Goal: Task Accomplishment & Management: Use online tool/utility

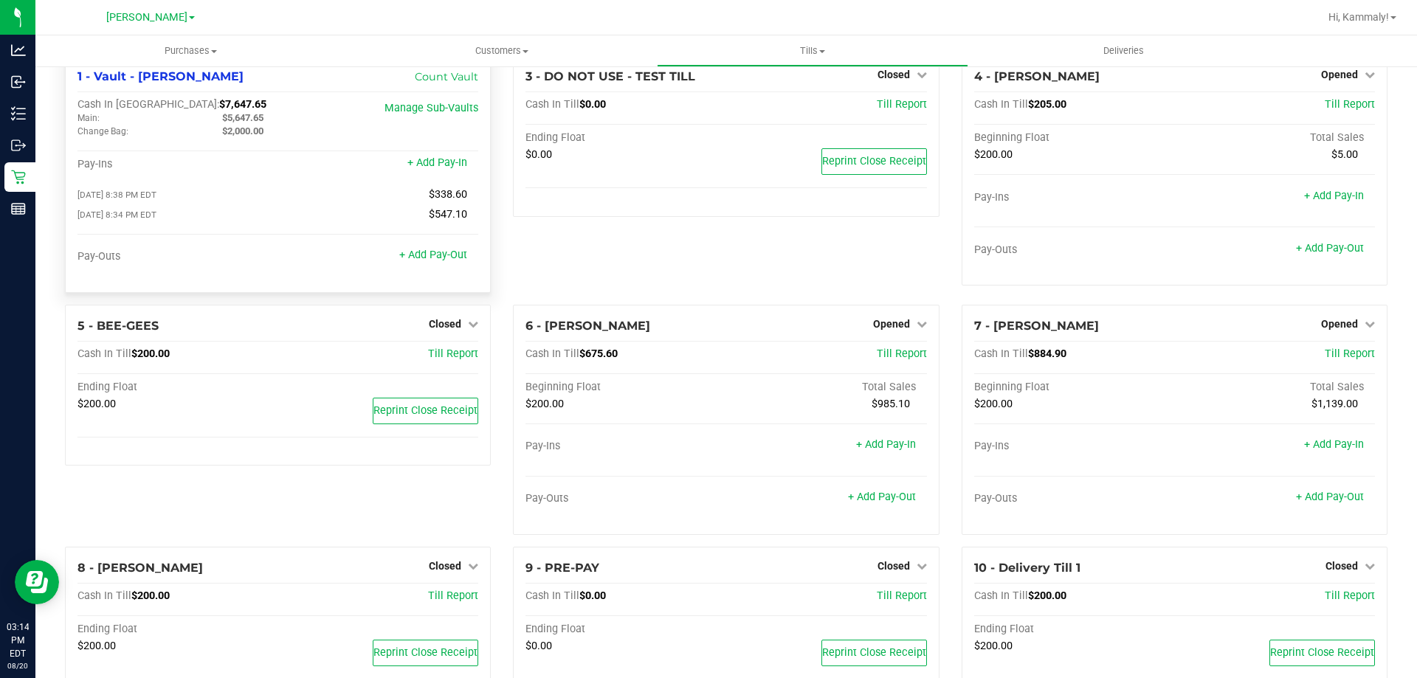
scroll to position [10, 0]
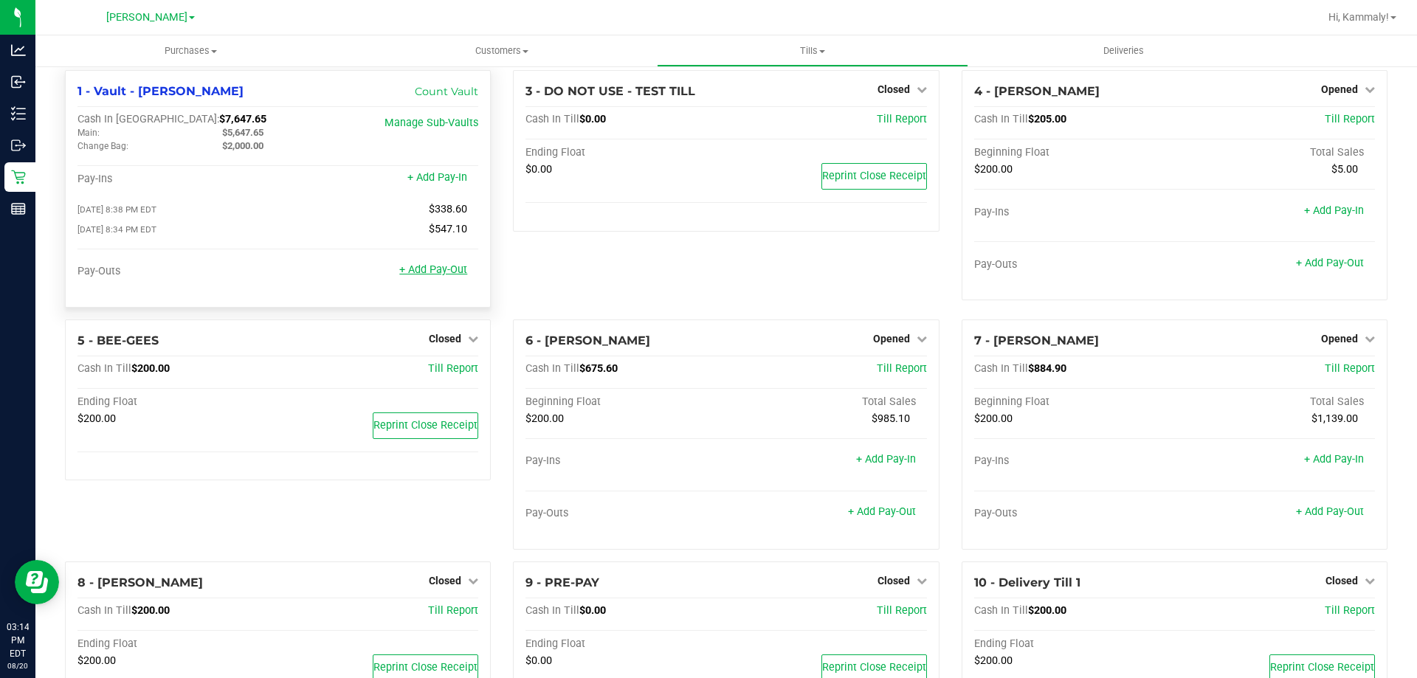
click at [433, 269] on link "+ Add Pay-Out" at bounding box center [433, 269] width 68 height 13
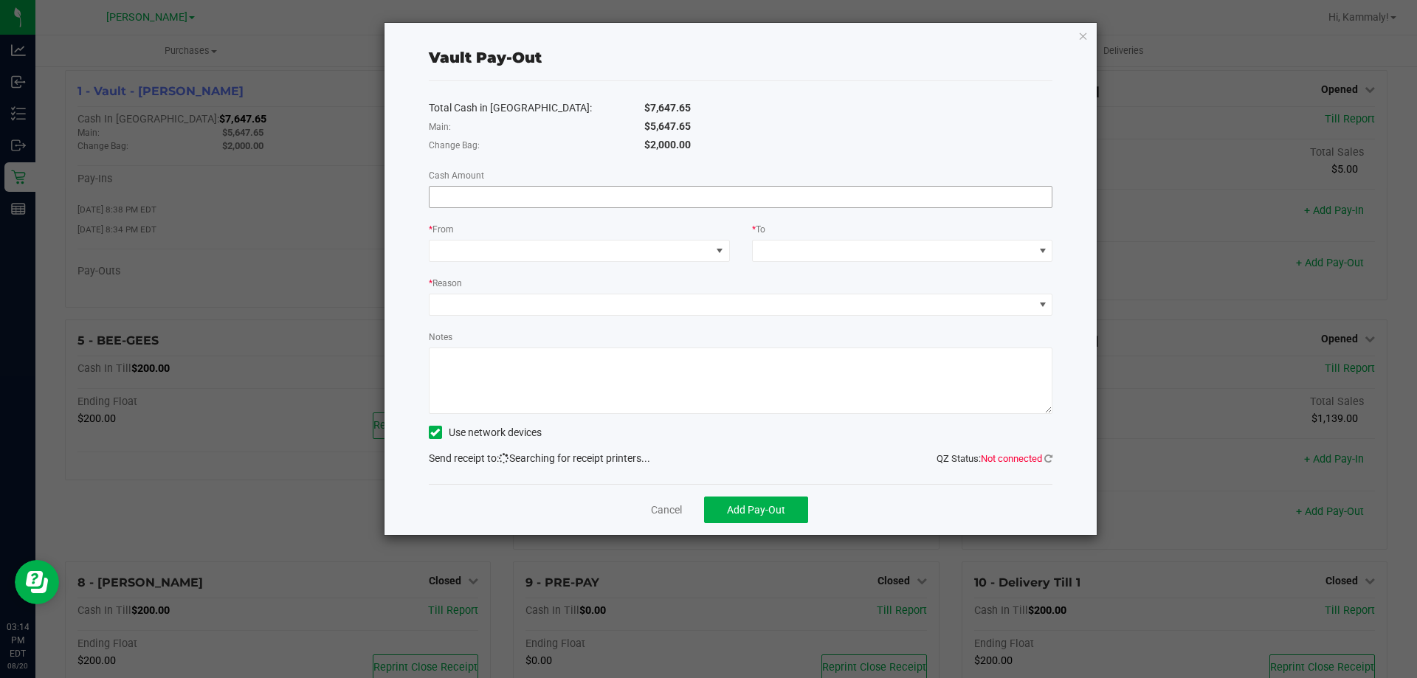
click at [744, 199] on input at bounding box center [740, 197] width 623 height 21
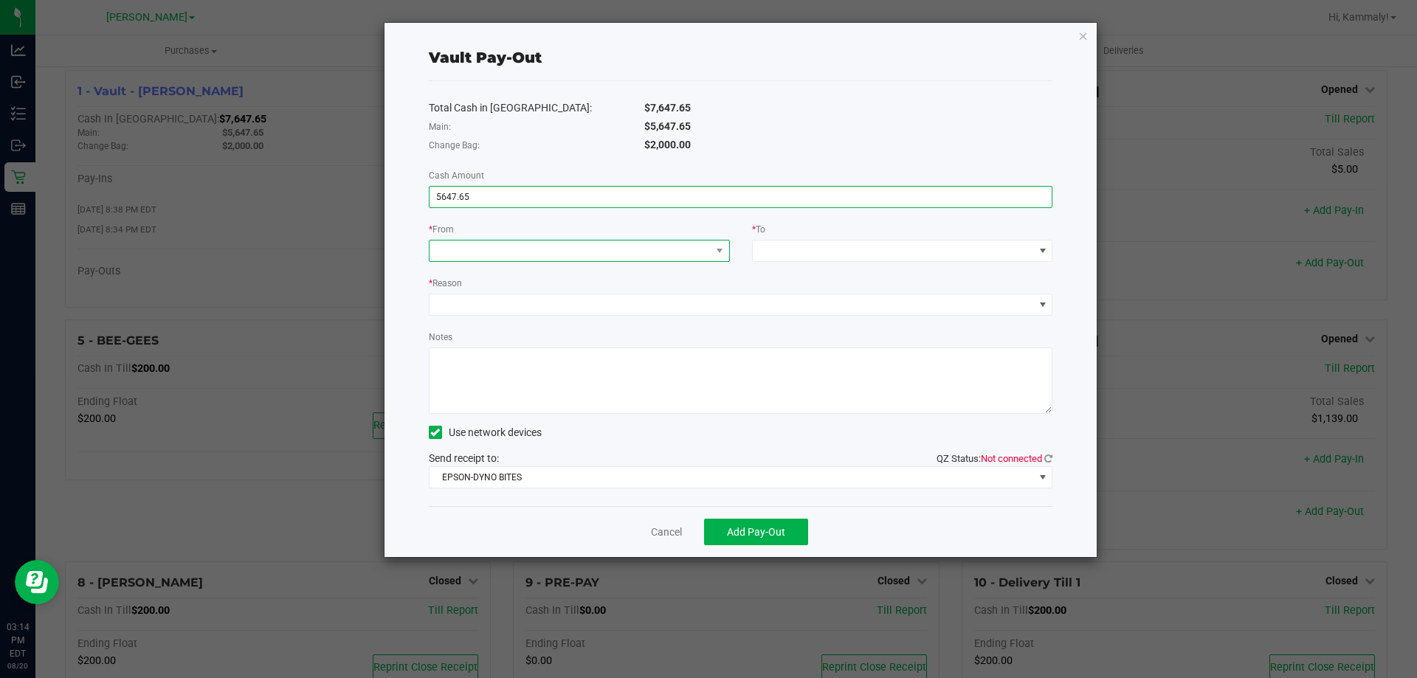
type input "$5,647.65"
click at [660, 245] on span at bounding box center [569, 251] width 281 height 21
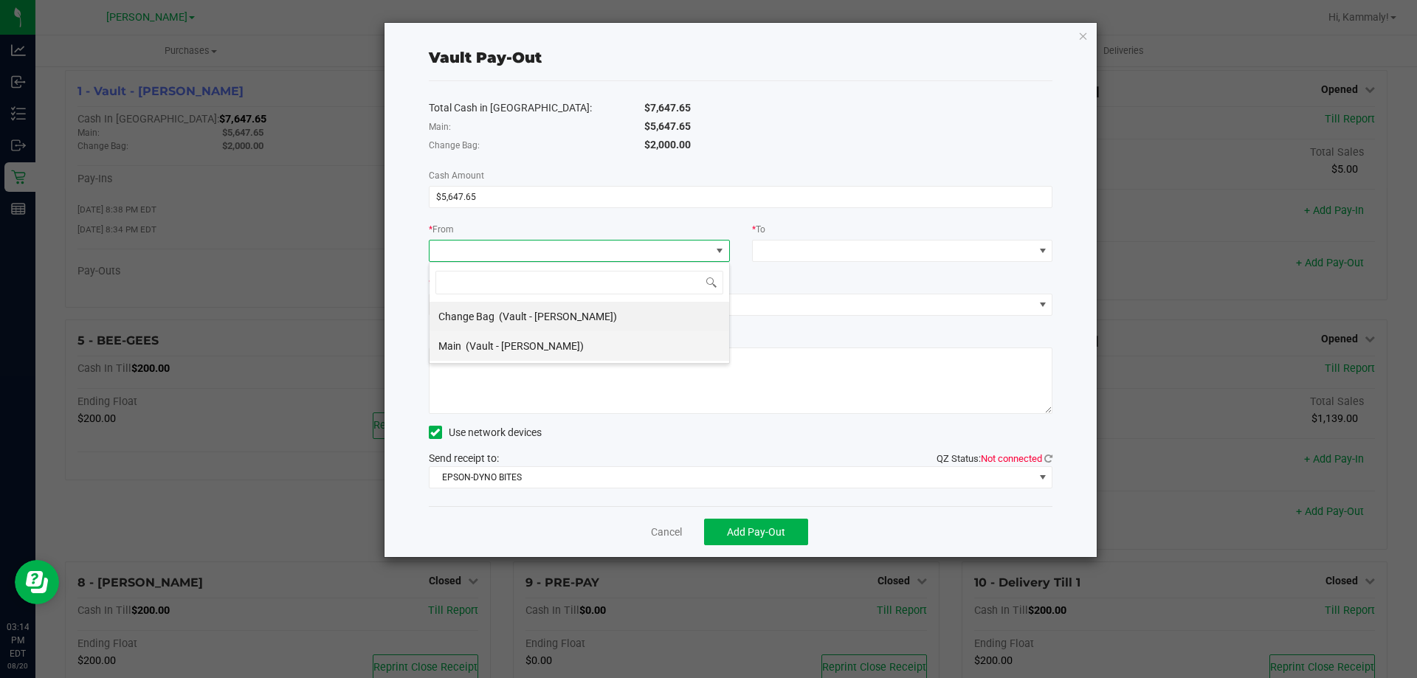
click at [551, 342] on span "(Vault - [PERSON_NAME])" at bounding box center [525, 346] width 118 height 12
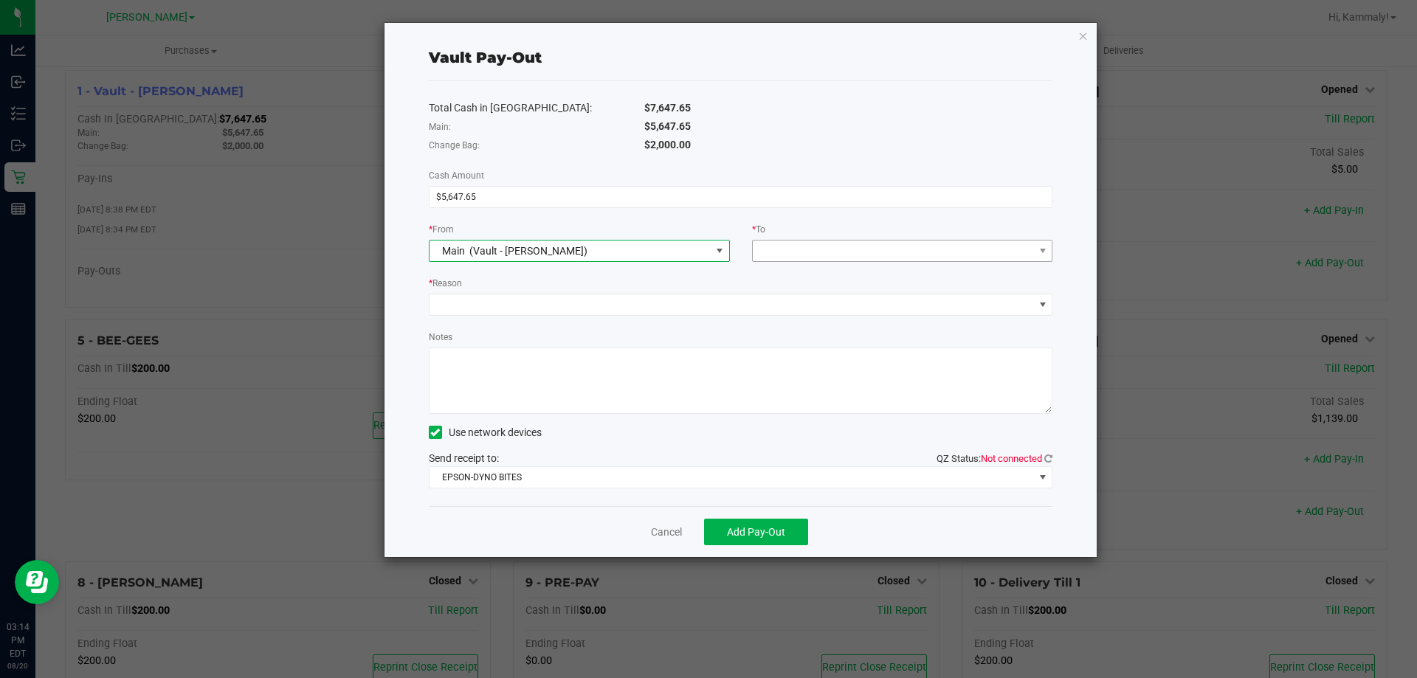
click at [804, 222] on div "* To" at bounding box center [902, 230] width 301 height 18
click at [804, 255] on span at bounding box center [893, 251] width 281 height 21
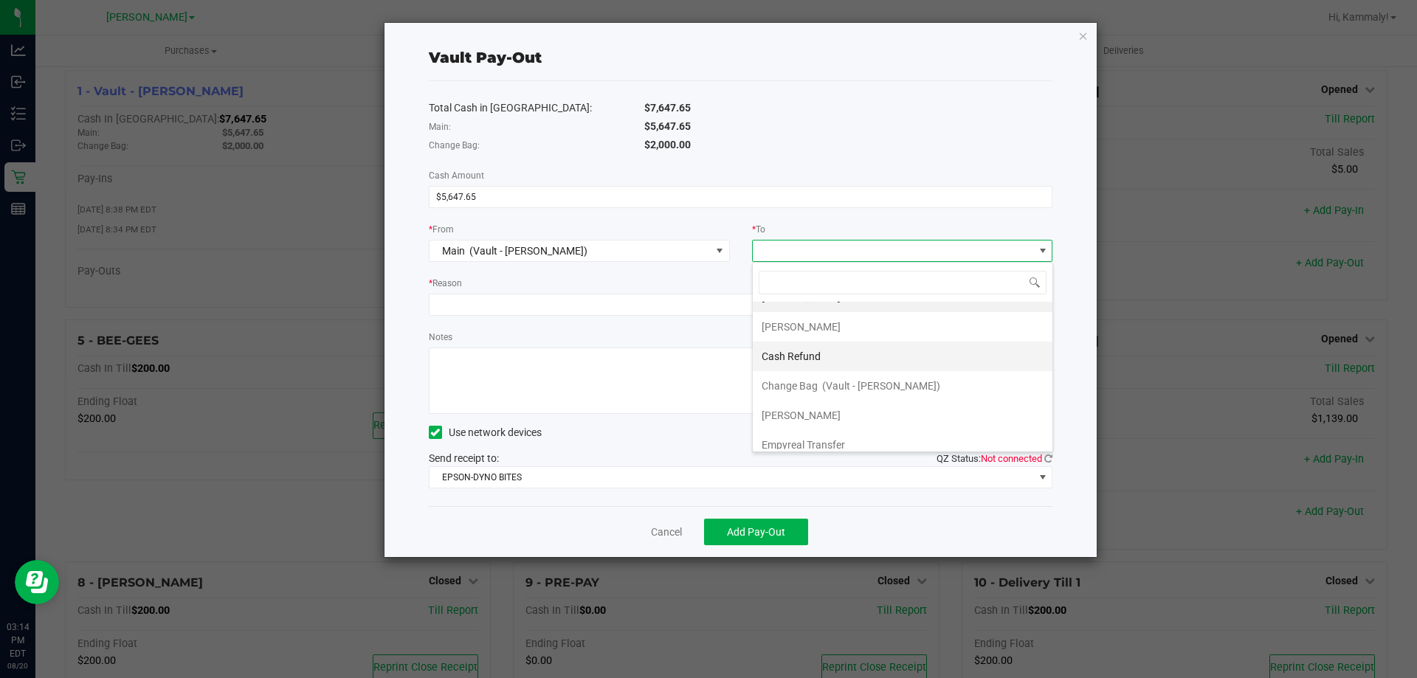
scroll to position [30, 0]
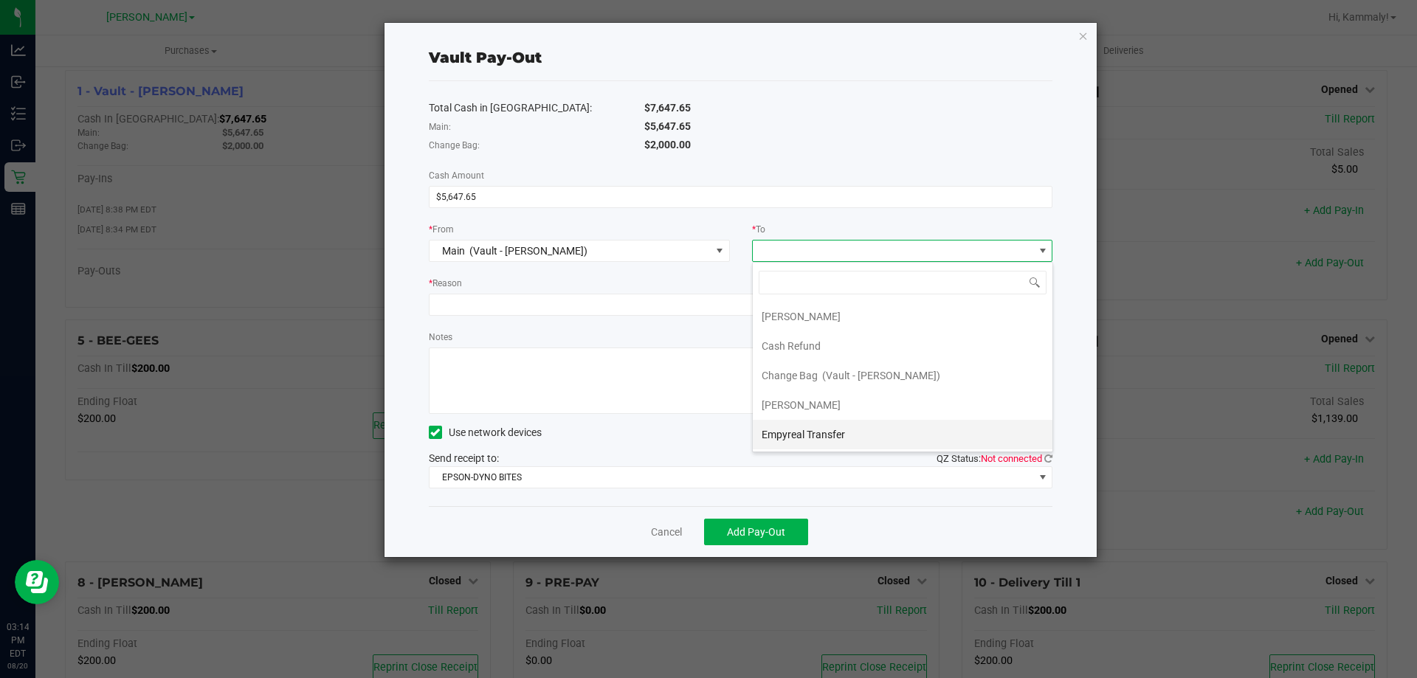
click at [822, 434] on span "Empyreal Transfer" at bounding box center [803, 435] width 83 height 12
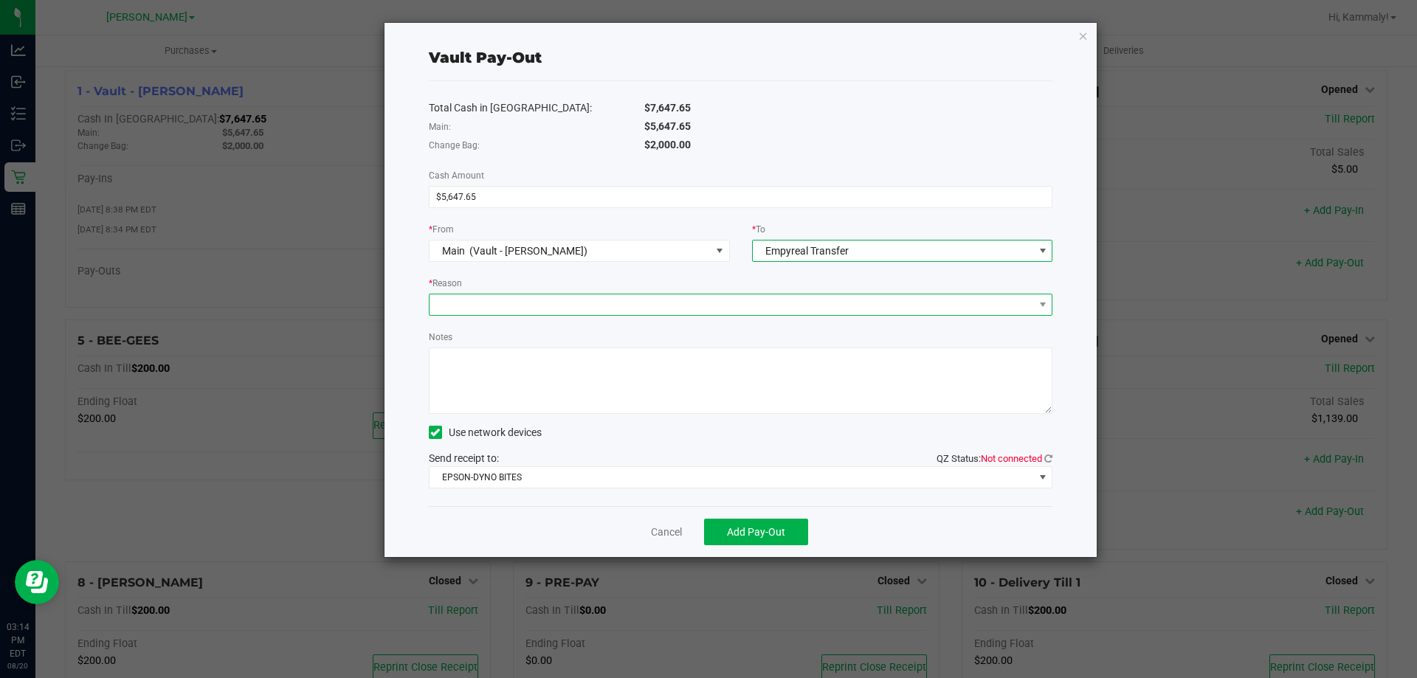
click at [660, 299] on span at bounding box center [731, 304] width 604 height 21
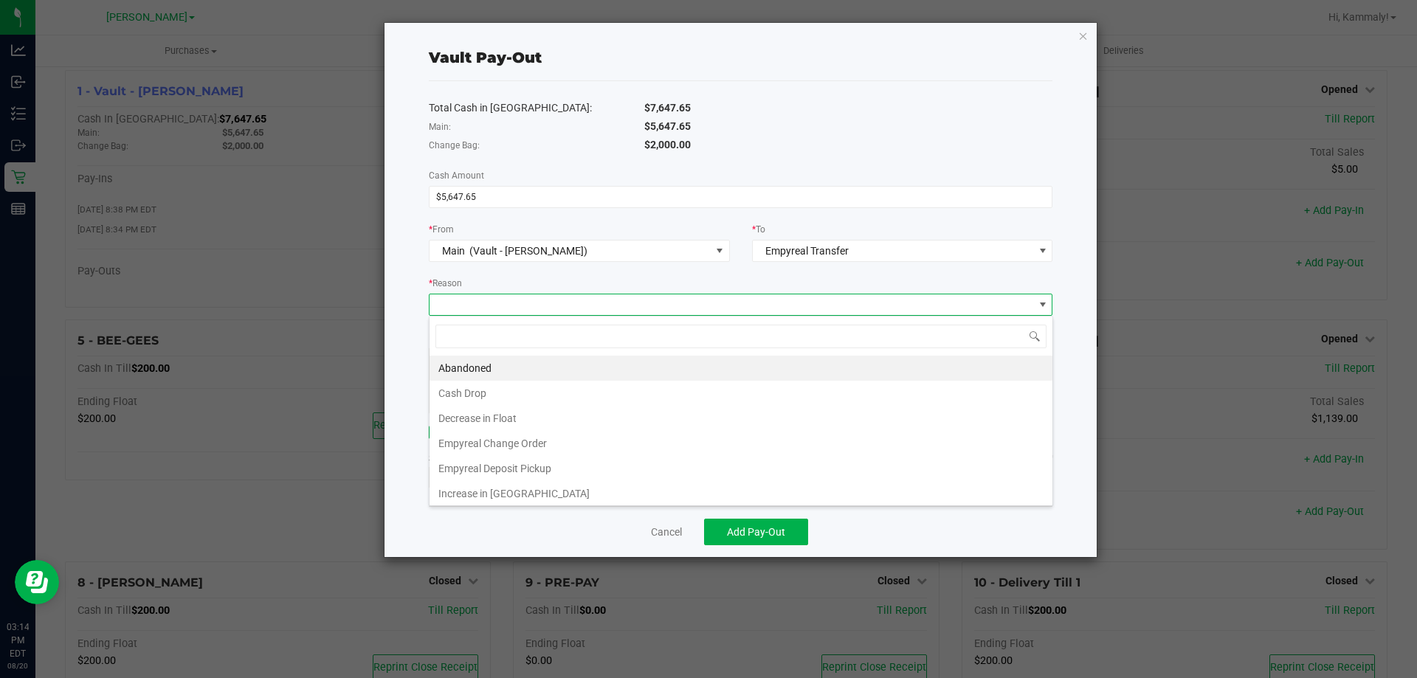
scroll to position [22, 624]
click at [545, 473] on li "Empyreal Deposit Pickup" at bounding box center [740, 468] width 623 height 25
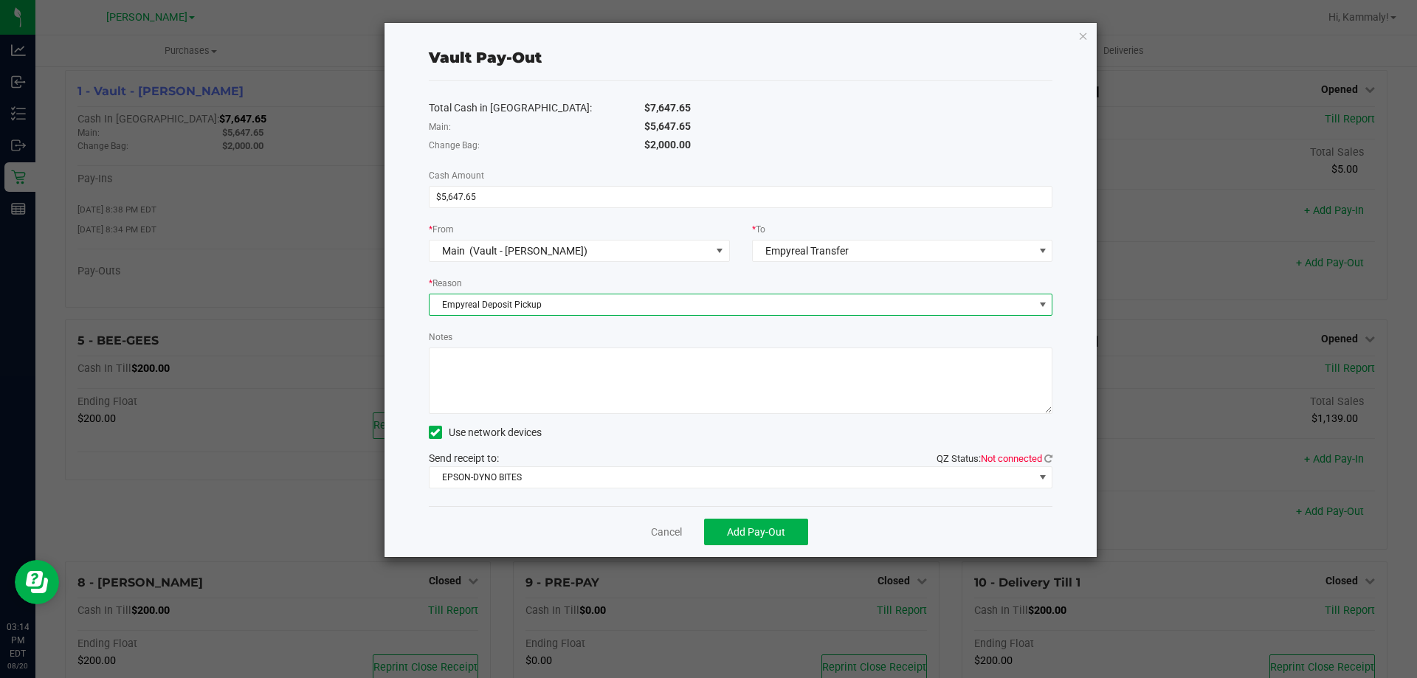
click at [665, 378] on textarea "Notes" at bounding box center [741, 381] width 624 height 66
type textarea "Empyreal Deposit Pick-up 4879, 4880 -KG"
click at [1052, 458] on icon at bounding box center [1048, 459] width 8 height 10
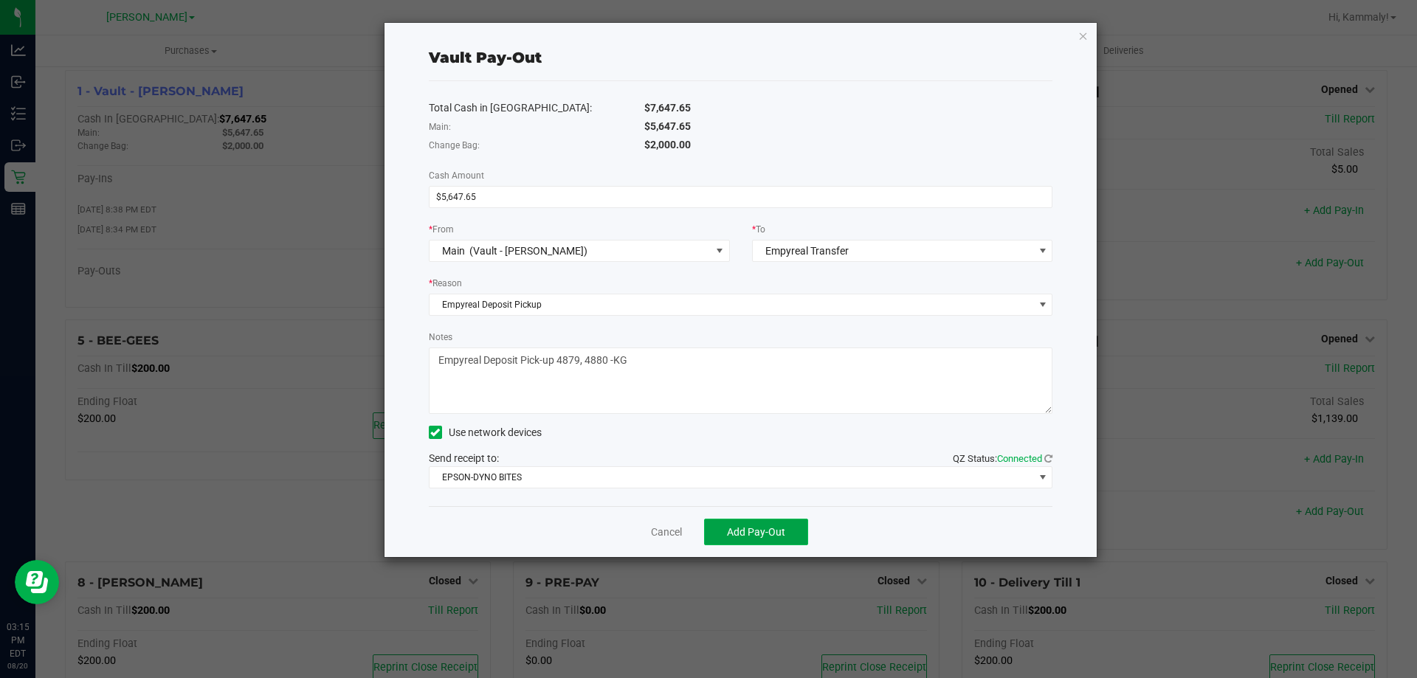
click at [784, 528] on span "Add Pay-Out" at bounding box center [756, 532] width 58 height 12
click at [656, 534] on link "Dismiss" at bounding box center [661, 532] width 35 height 15
